Goal: Check status: Check status

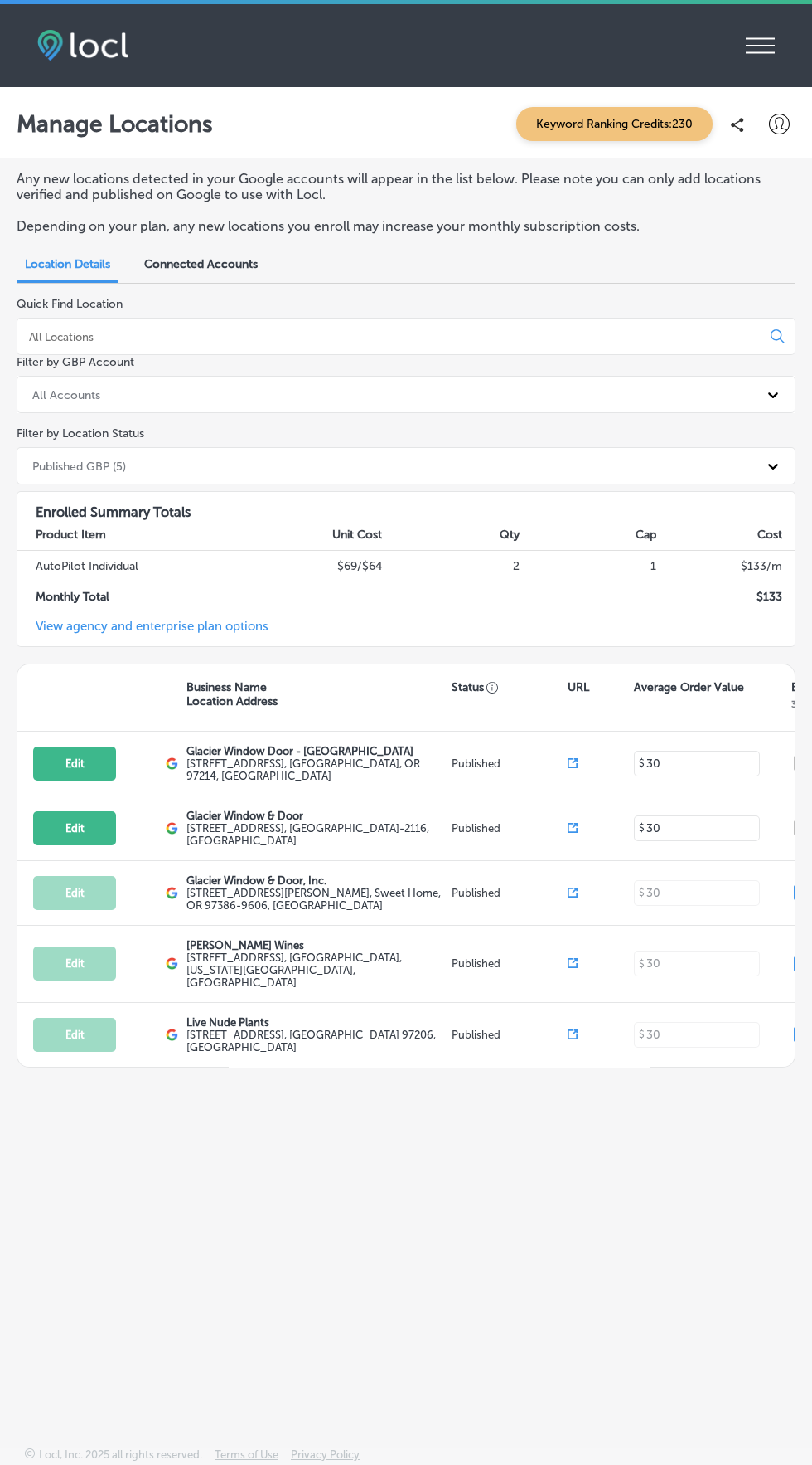
click at [763, 29] on div "iconmonstr-menu-thin copy Created with Sketch." at bounding box center [760, 46] width 29 height 33
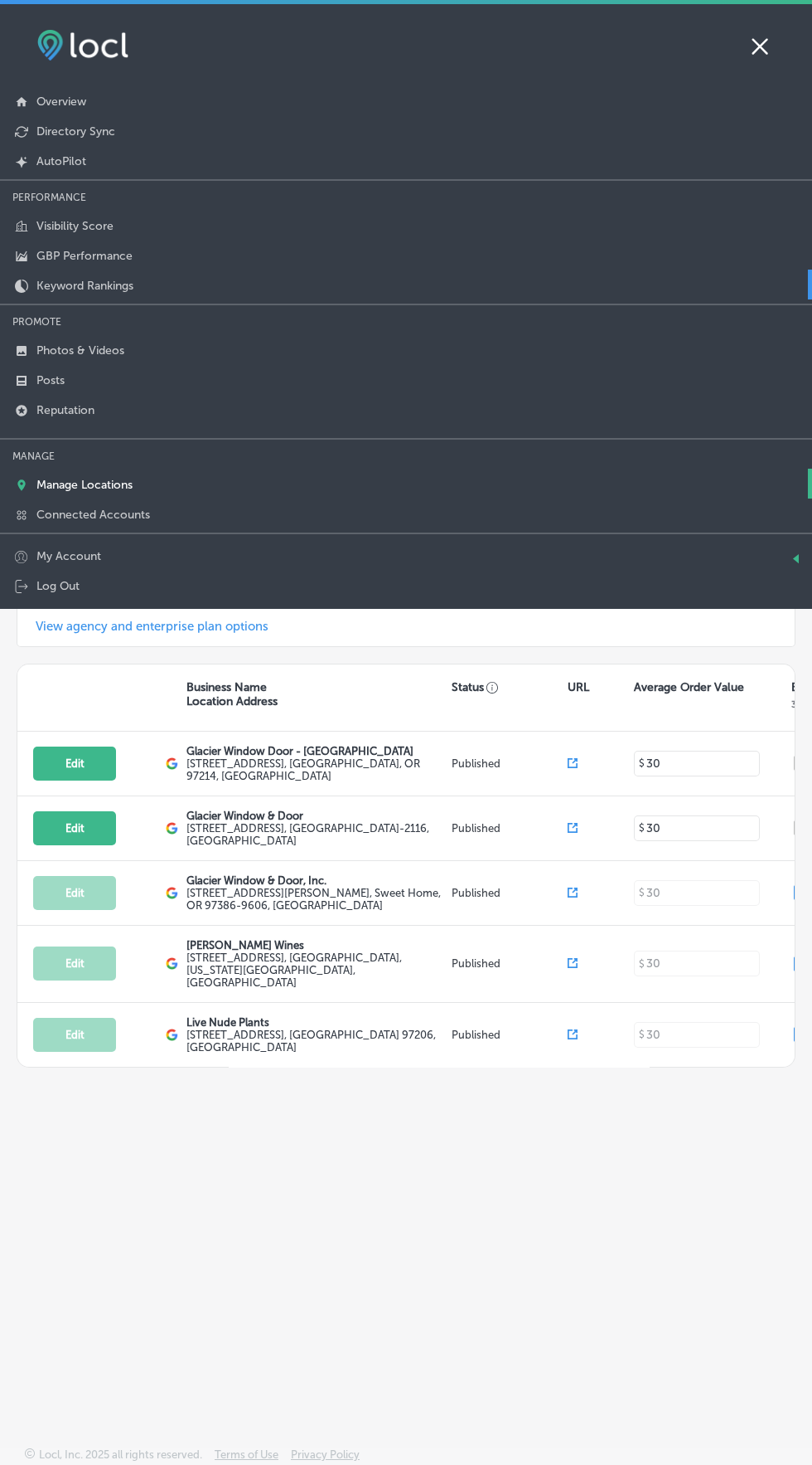
click at [111, 289] on p "Keyword Rankings" at bounding box center [84, 285] width 97 height 14
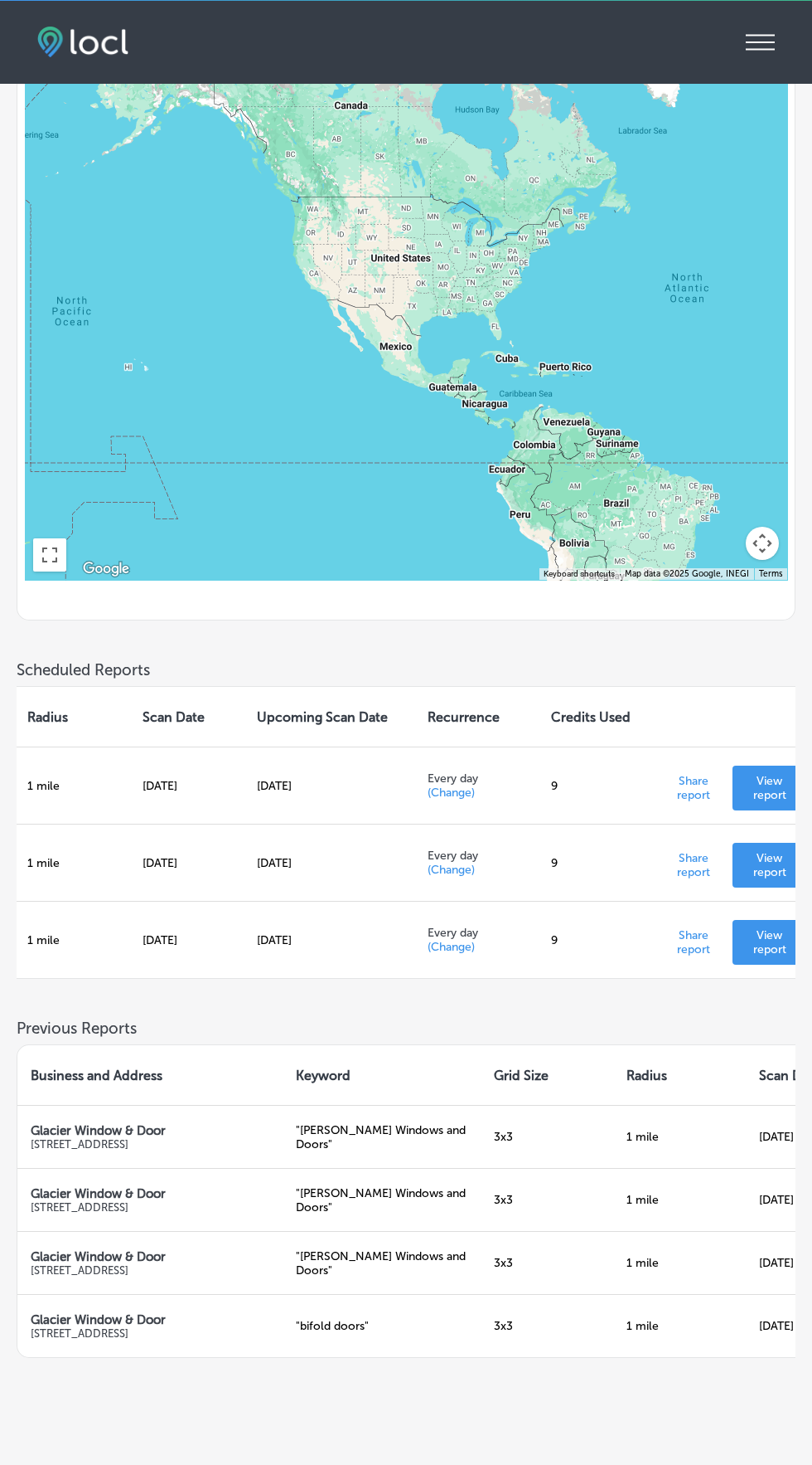
scroll to position [0, 547]
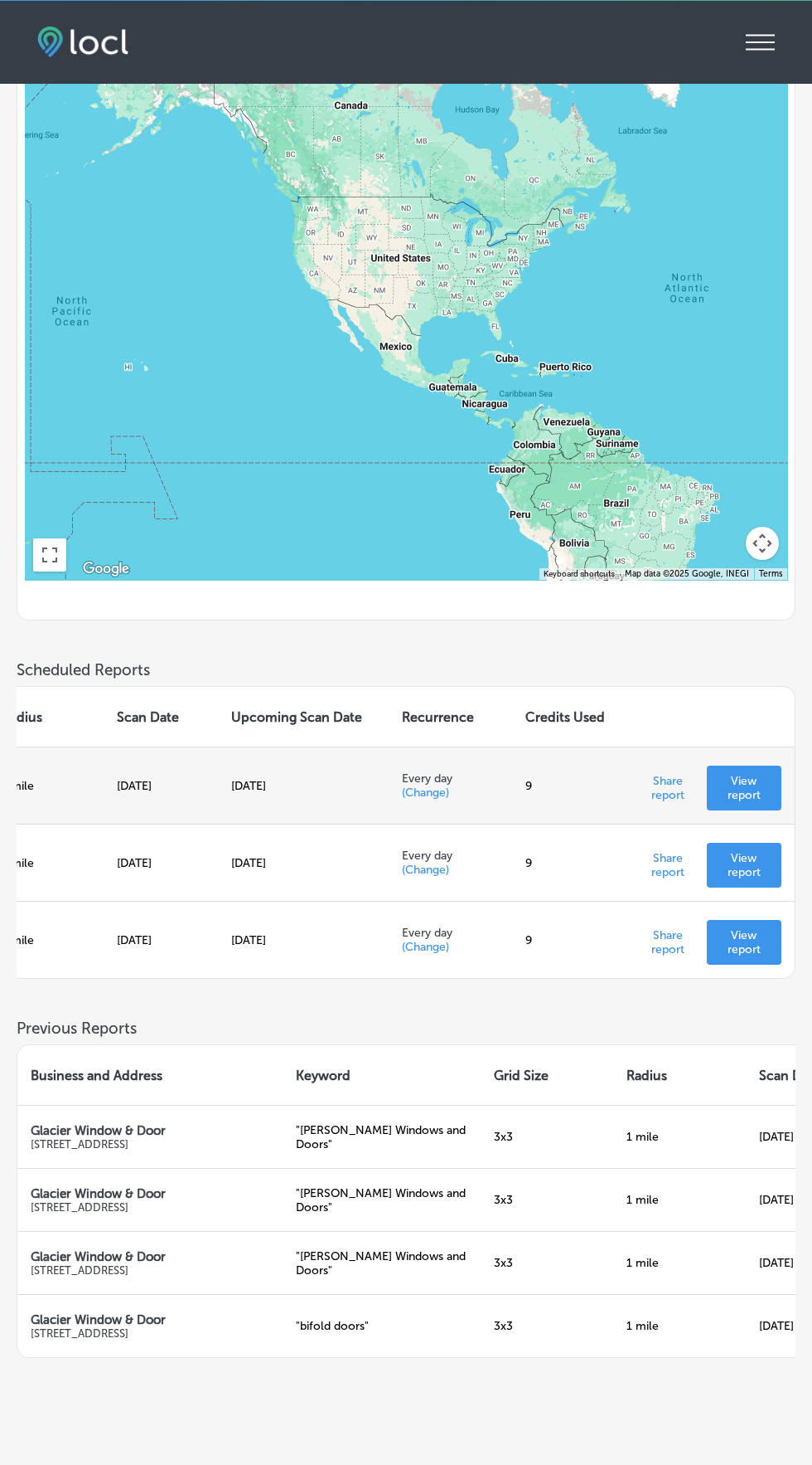
click at [757, 802] on p "View report" at bounding box center [744, 788] width 48 height 28
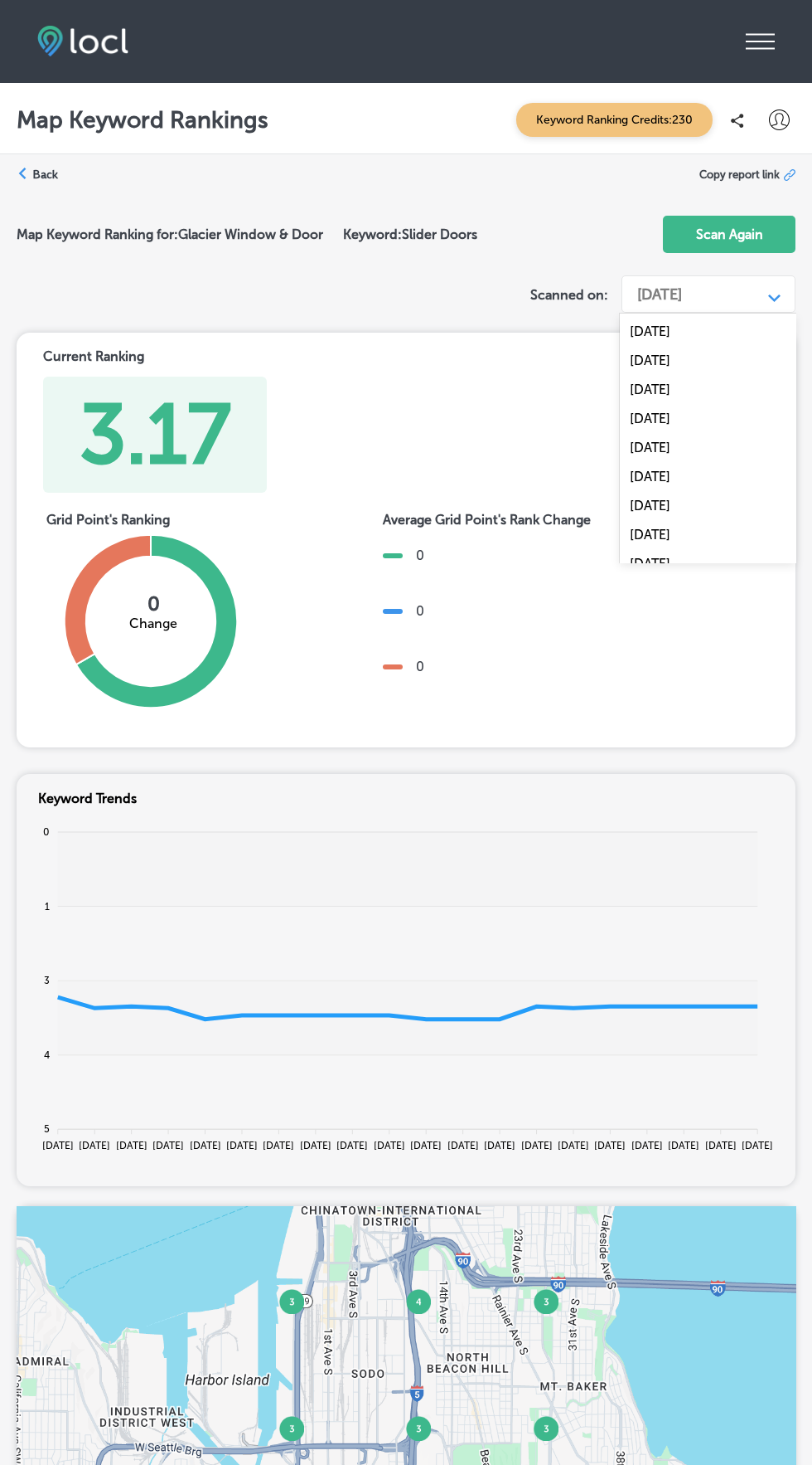
scroll to position [44, 0]
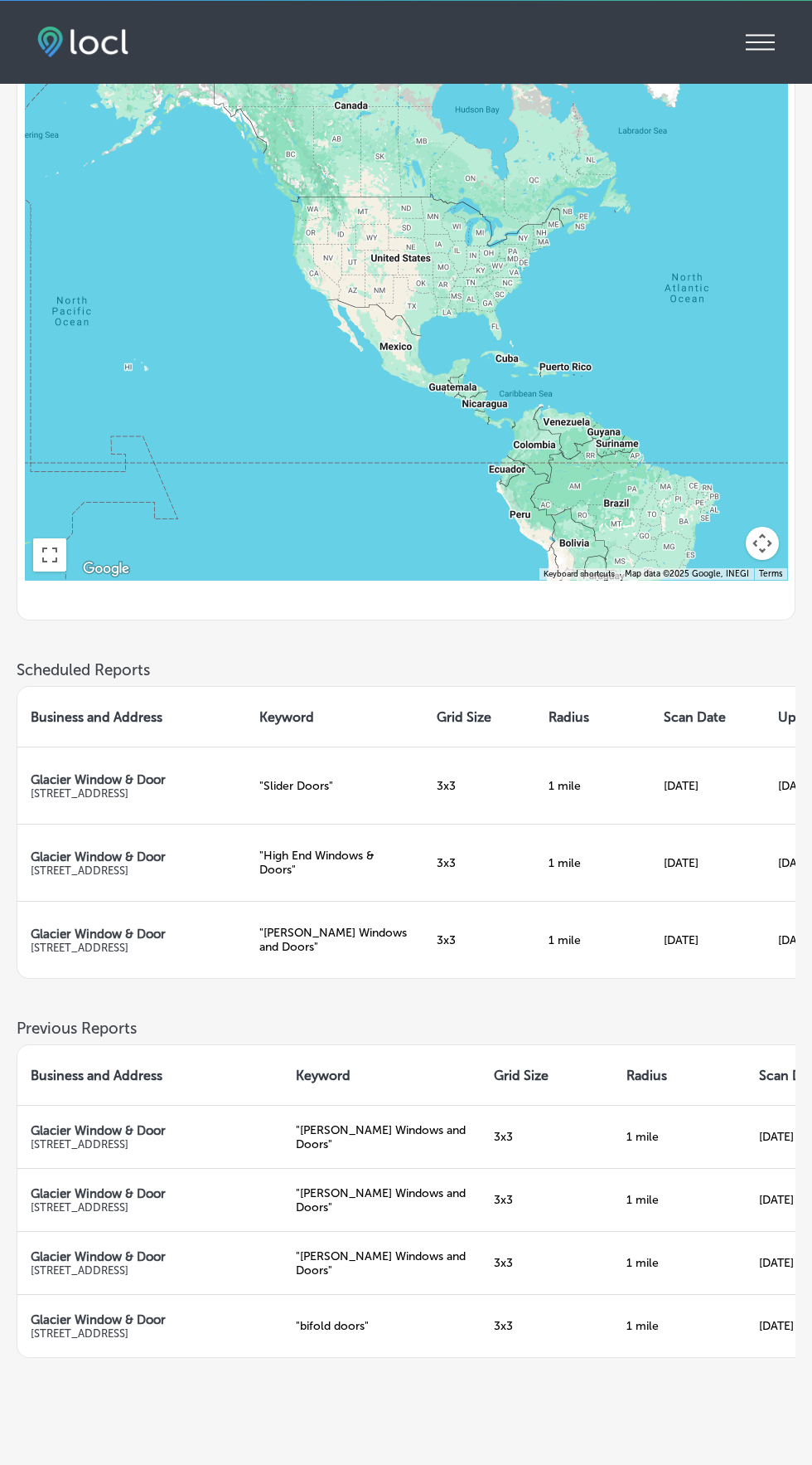
scroll to position [0, 547]
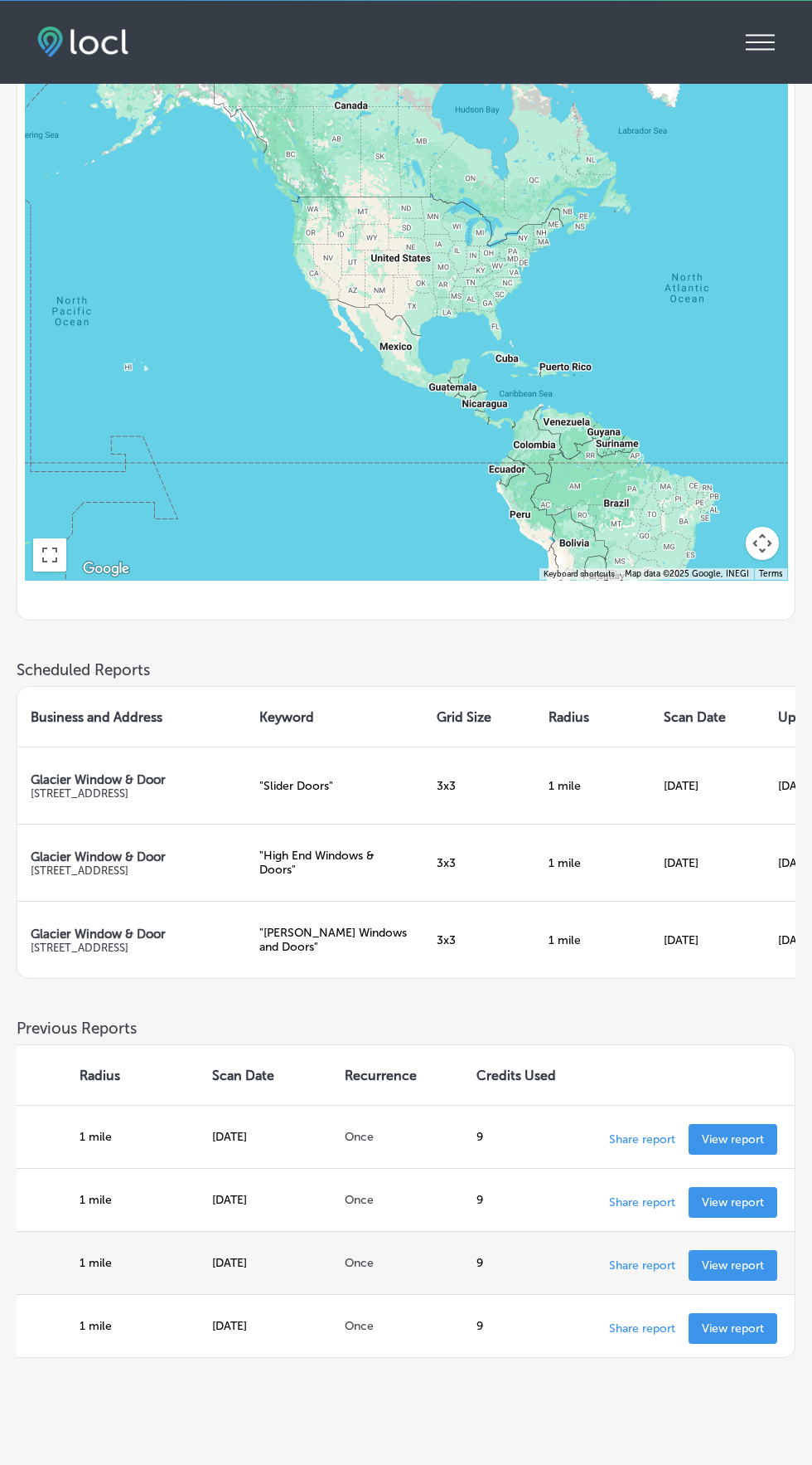
click at [746, 1272] on p "View report" at bounding box center [733, 1265] width 62 height 14
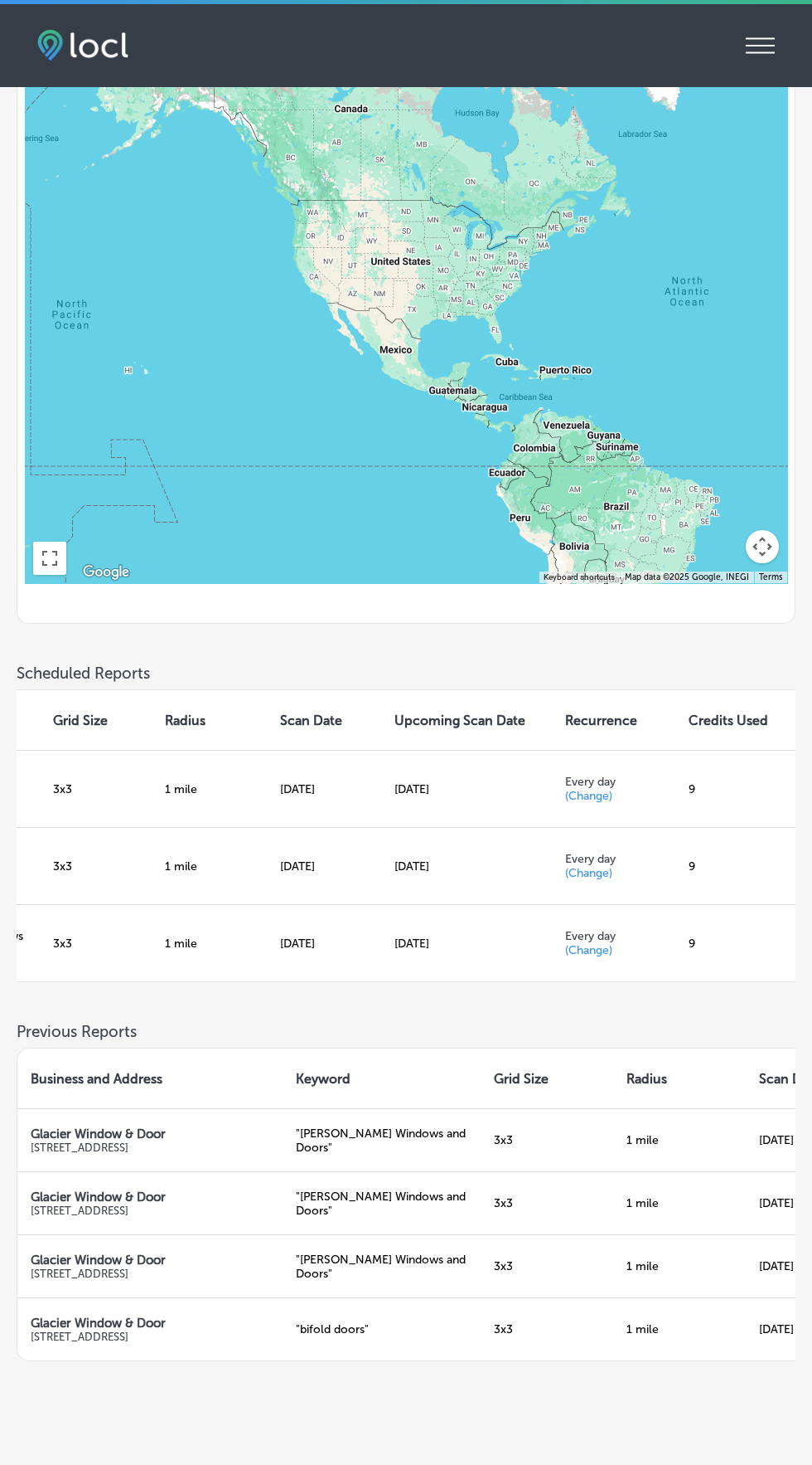
scroll to position [0, 547]
